Goal: Task Accomplishment & Management: Manage account settings

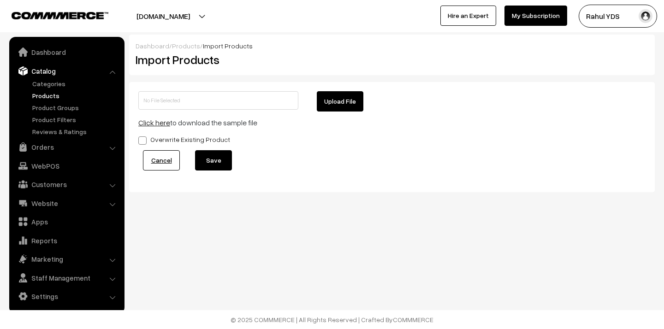
click at [50, 96] on link "Products" at bounding box center [75, 96] width 91 height 10
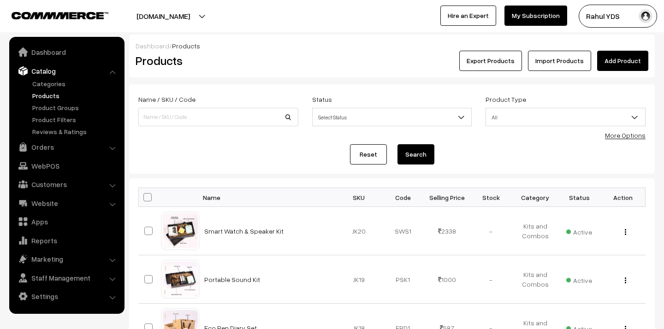
click at [620, 59] on link "Add Product" at bounding box center [622, 61] width 51 height 20
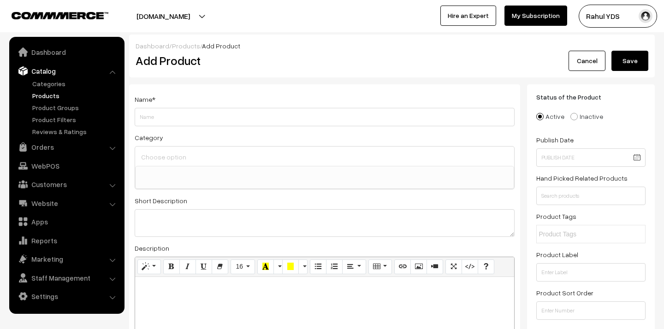
select select
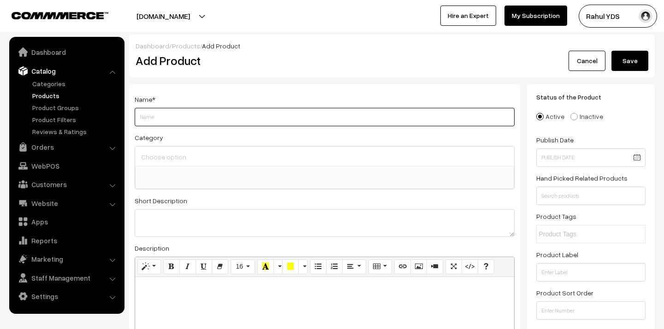
paste input "Signature Series Notebook - A5"
type input "Signature Series Notebook - A5"
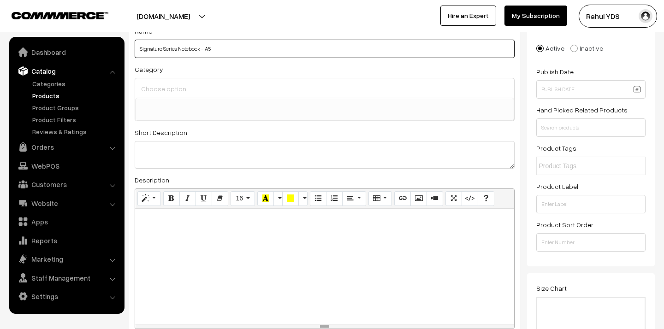
scroll to position [69, 0]
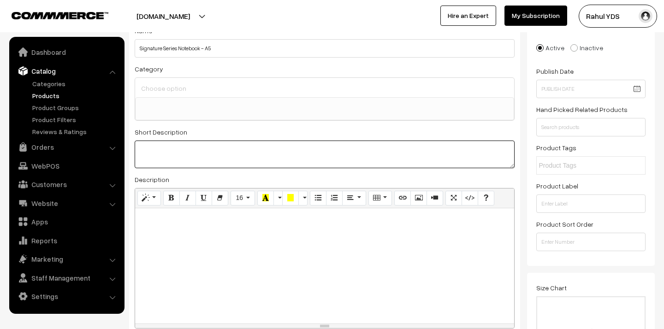
click at [191, 154] on textarea at bounding box center [325, 155] width 380 height 28
paste textarea "Italian Vegan Leather Cover, Flora Gardenia 100 GSM, 192 Pages DIMENSIONS: 148 …"
type textarea "Italian Vegan Leather Cover, Flora Gardenia 100 GSM, 192 Pages DIMENSIONS: 148 …"
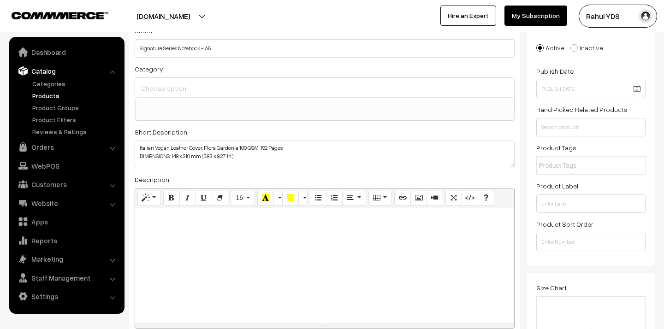
click at [164, 225] on div at bounding box center [324, 265] width 379 height 115
paste div
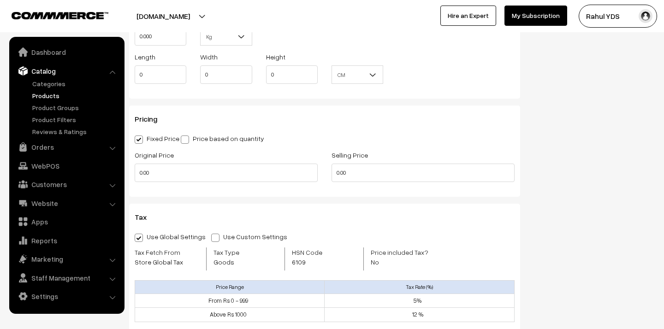
scroll to position [726, 0]
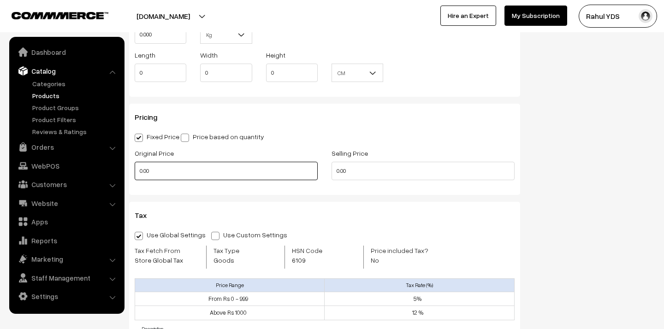
click at [205, 176] on input "0.00" at bounding box center [226, 171] width 183 height 18
type input "0"
type input "995"
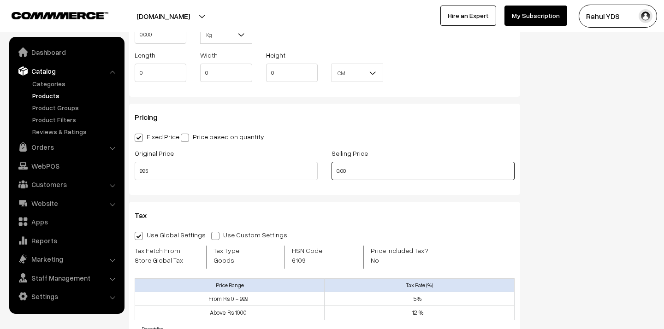
click at [363, 166] on input "0.00" at bounding box center [423, 171] width 183 height 18
type input "0"
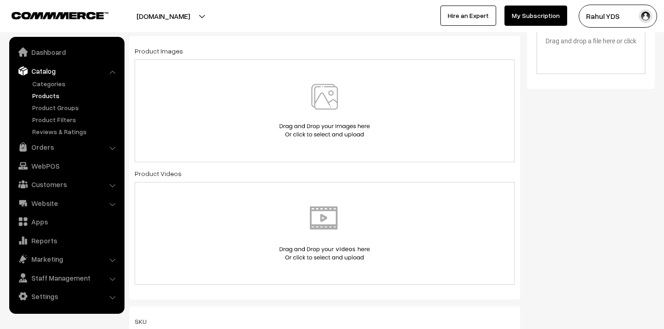
scroll to position [384, 0]
type input "995"
click at [300, 106] on img at bounding box center [324, 110] width 95 height 54
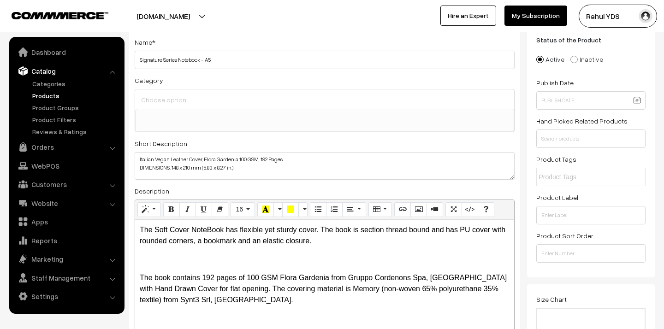
scroll to position [0, 0]
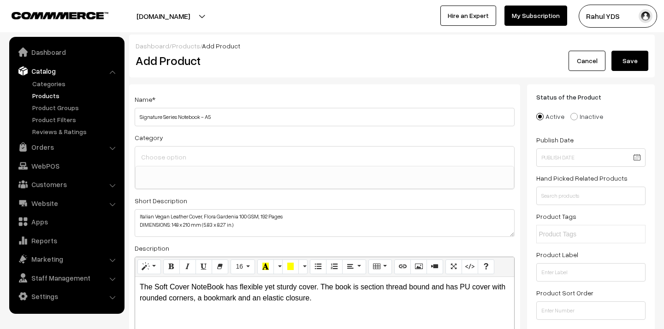
click at [244, 153] on input at bounding box center [325, 156] width 372 height 13
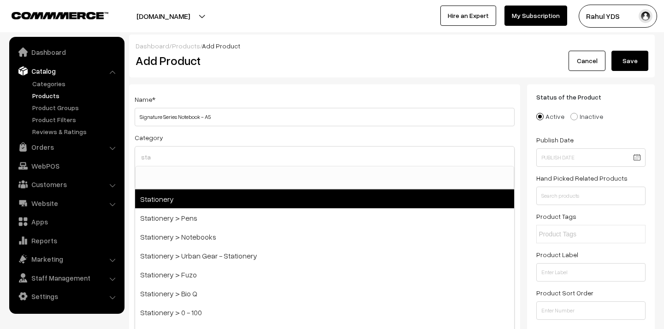
type input "sta"
click at [246, 206] on span "Stationery" at bounding box center [324, 199] width 379 height 19
select select "4"
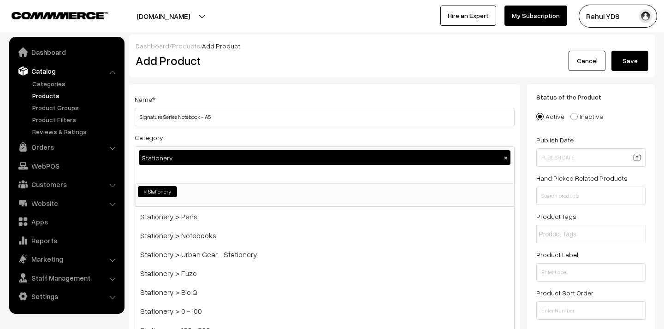
click at [221, 182] on div "Stationery ×" at bounding box center [324, 165] width 379 height 37
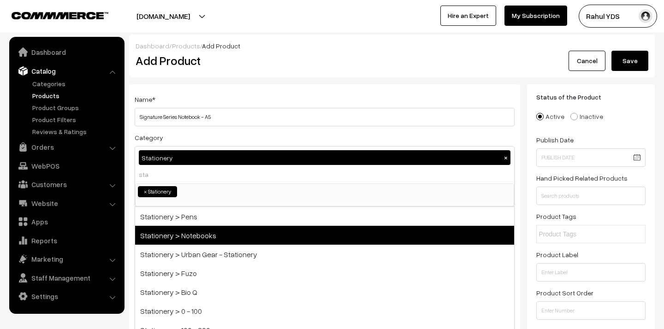
type input "sta"
click at [244, 241] on span "Stationery > Notebooks" at bounding box center [324, 235] width 379 height 19
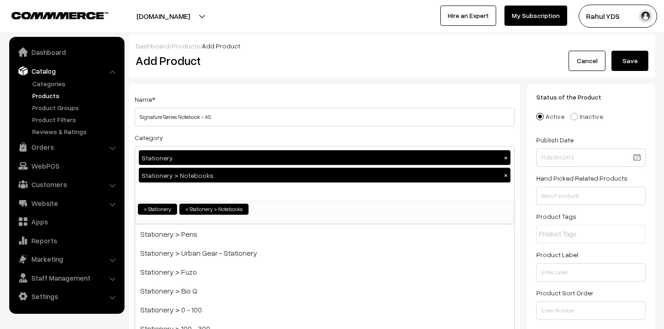
click at [638, 62] on button "Save" at bounding box center [629, 61] width 37 height 20
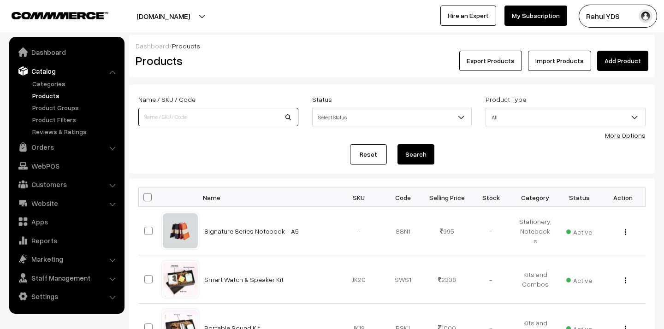
click at [189, 123] on input at bounding box center [218, 117] width 160 height 18
paste input "[GEOGRAPHIC_DATA]"
type input "[GEOGRAPHIC_DATA]"
click at [398, 144] on button "Search" at bounding box center [416, 154] width 37 height 20
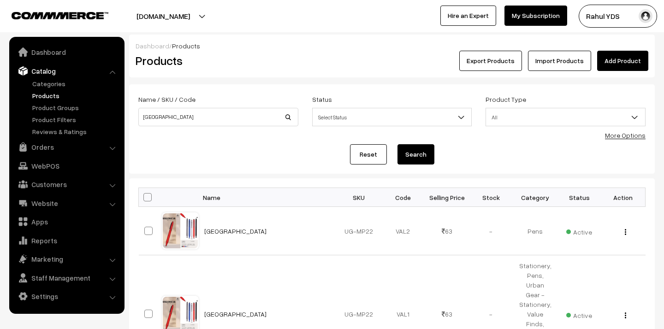
scroll to position [105, 0]
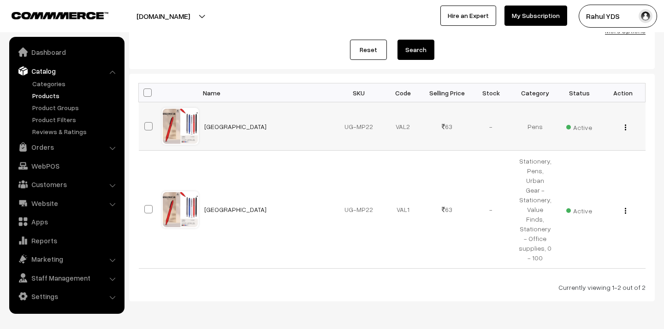
click at [148, 127] on span at bounding box center [148, 126] width 8 height 8
click at [146, 124] on input "checkbox" at bounding box center [143, 121] width 6 height 6
checkbox input "true"
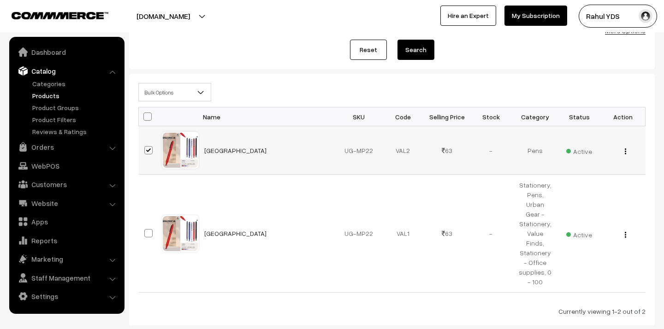
click at [580, 154] on span "Active" at bounding box center [579, 150] width 26 height 12
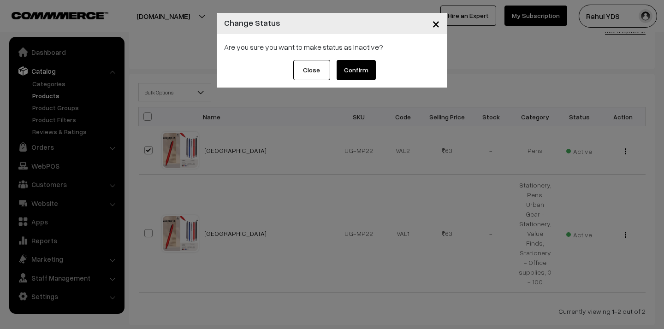
click at [365, 72] on button "Confirm" at bounding box center [356, 70] width 39 height 20
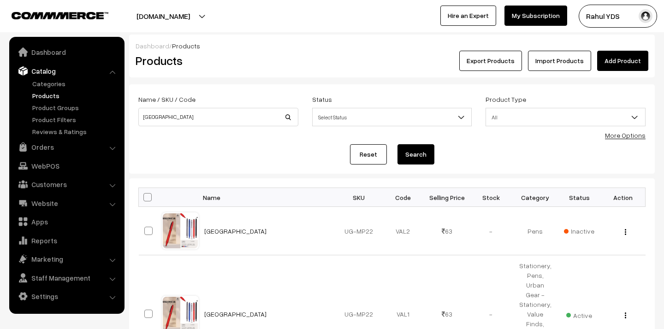
scroll to position [105, 0]
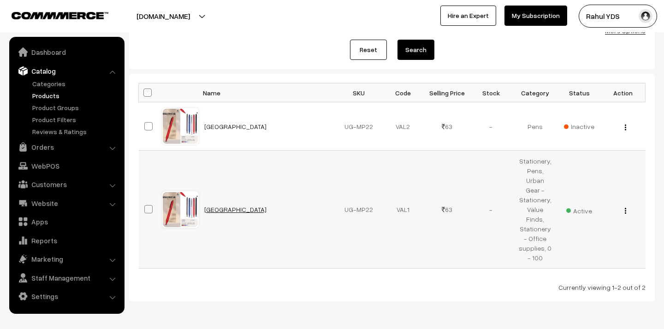
click at [216, 206] on link "[GEOGRAPHIC_DATA]" at bounding box center [235, 210] width 62 height 8
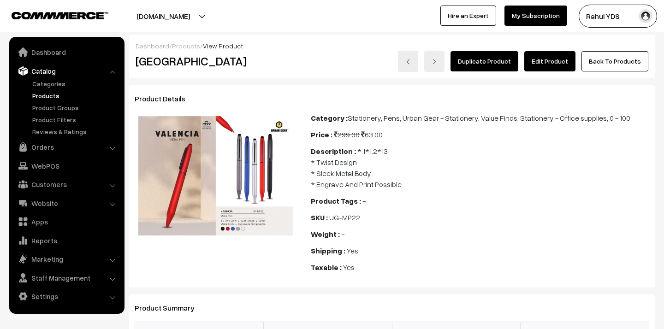
click at [540, 56] on link "Edit Product" at bounding box center [549, 61] width 51 height 20
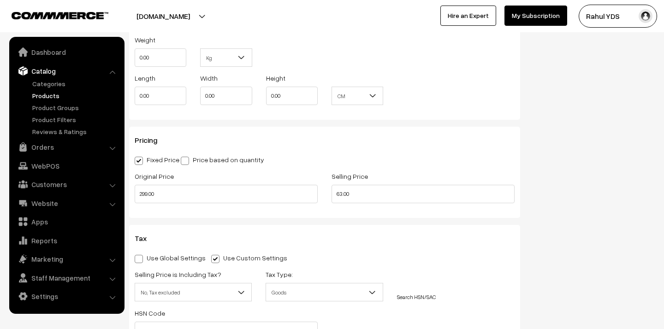
scroll to position [838, 0]
click at [360, 196] on input "63.00" at bounding box center [423, 193] width 183 height 18
type input "6"
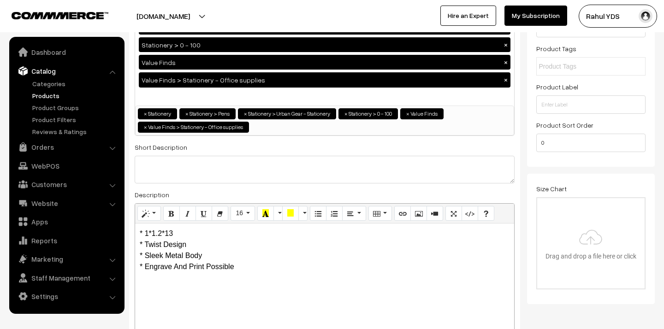
scroll to position [0, 0]
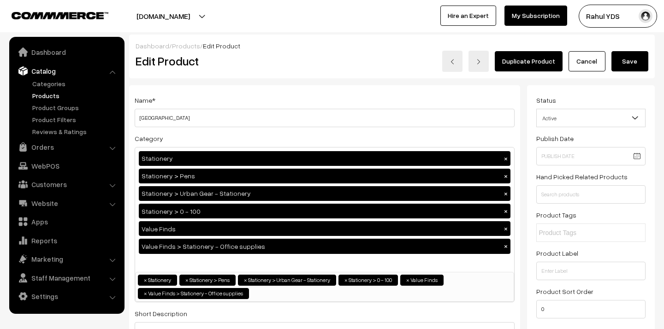
type input "100.00"
click at [633, 71] on div "Duplicate Product Cancel Save" at bounding box center [501, 61] width 293 height 21
click at [632, 64] on button "Save" at bounding box center [629, 61] width 37 height 20
